Goal: Check status: Check status

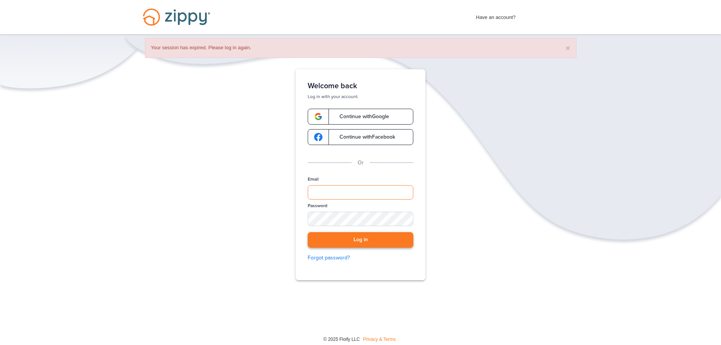
type input "**********"
click at [356, 240] on button "Log in" at bounding box center [361, 240] width 106 height 16
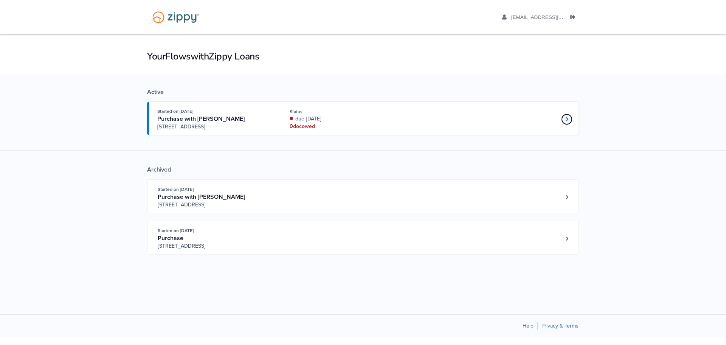
click at [568, 119] on icon "Loan number 4190800" at bounding box center [567, 119] width 2 height 4
